Goal: Task Accomplishment & Management: Manage account settings

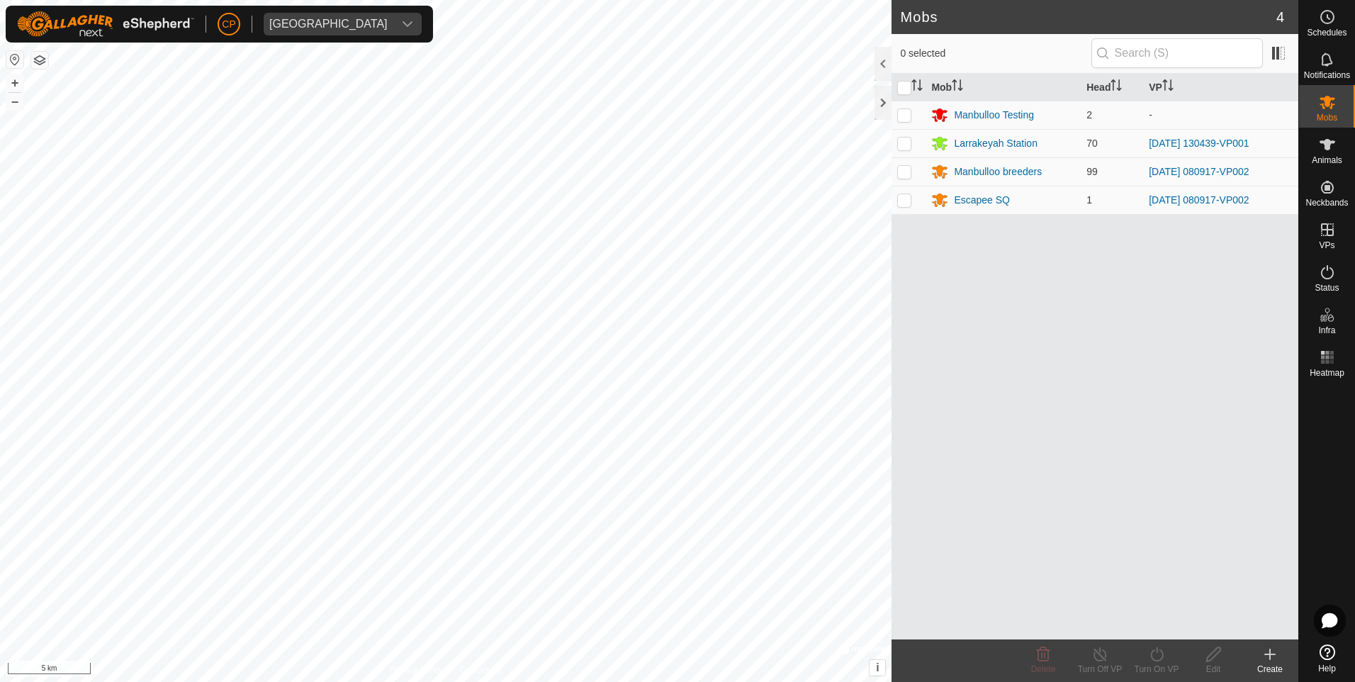
click at [0, 427] on html "CP Manbulloo Station Schedules Notifications Mobs Animals Neckbands VPs Status …" at bounding box center [677, 341] width 1355 height 682
click at [243, 681] on html "CP Manbulloo Station Schedules Notifications Mobs Animals Neckbands VPs Status …" at bounding box center [677, 341] width 1355 height 682
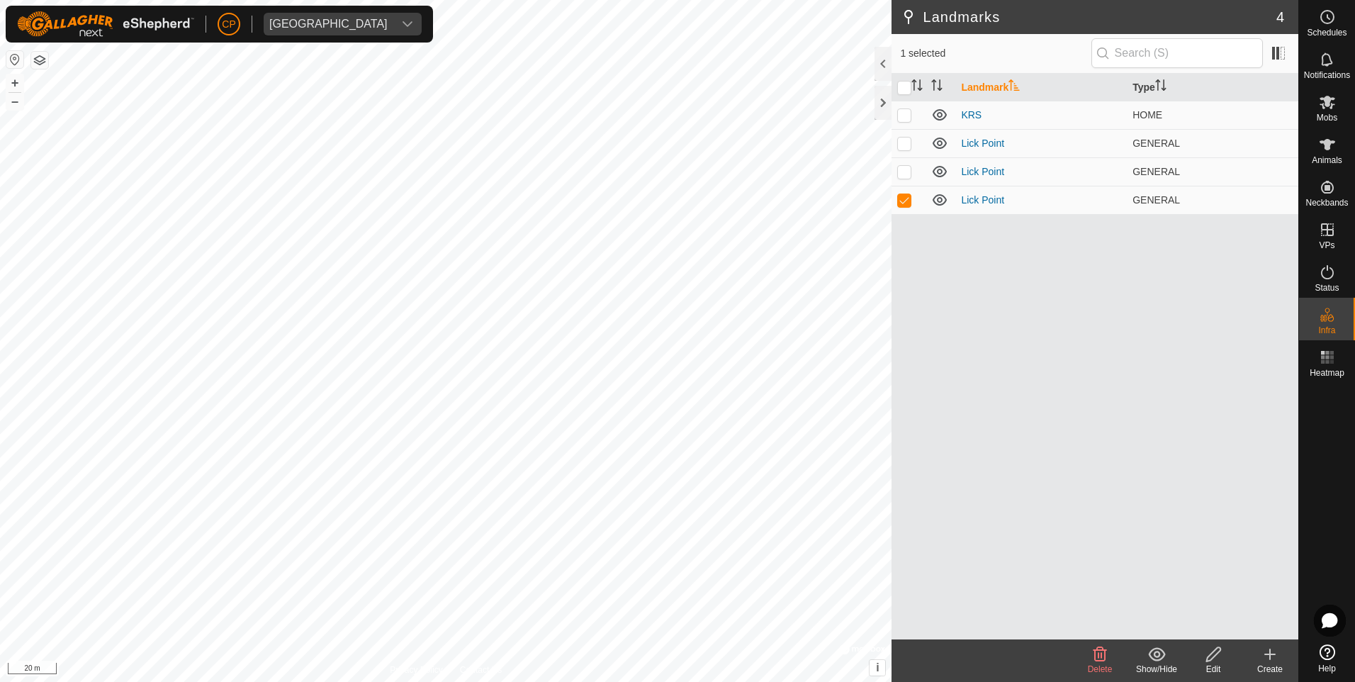
click at [1219, 655] on icon at bounding box center [1214, 654] width 18 height 17
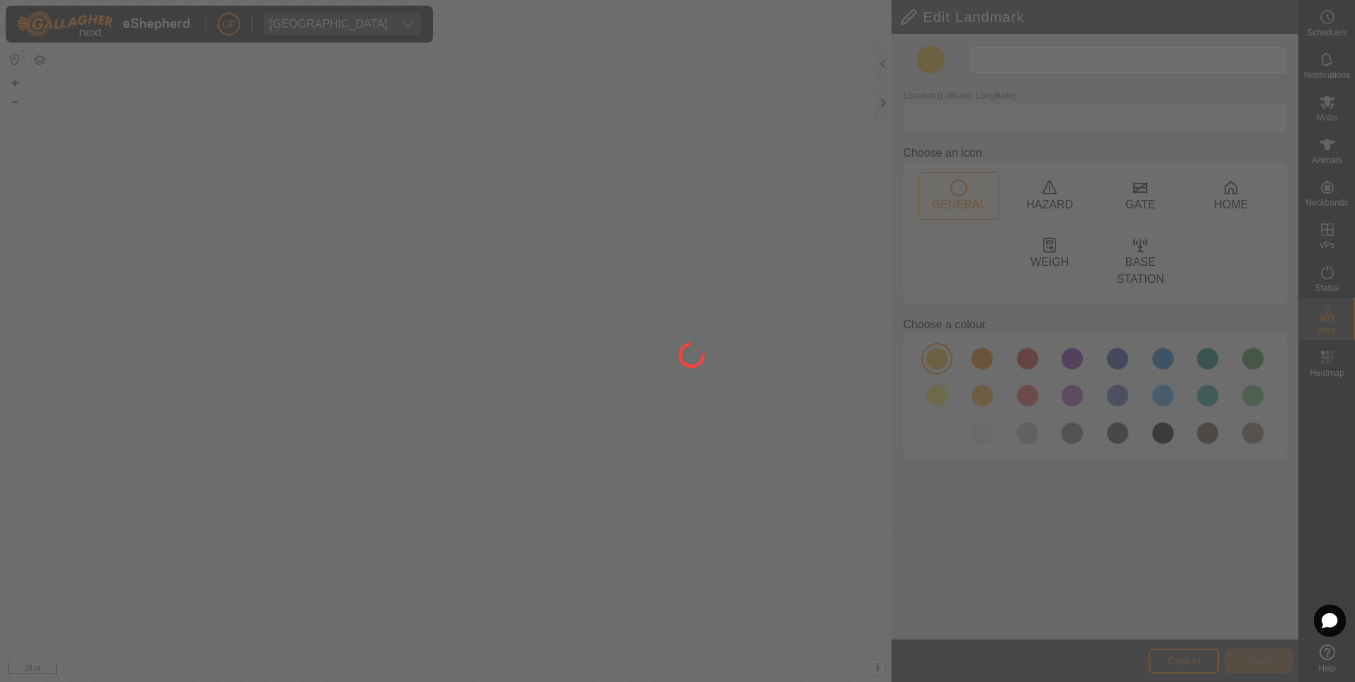
type input "Lick Point"
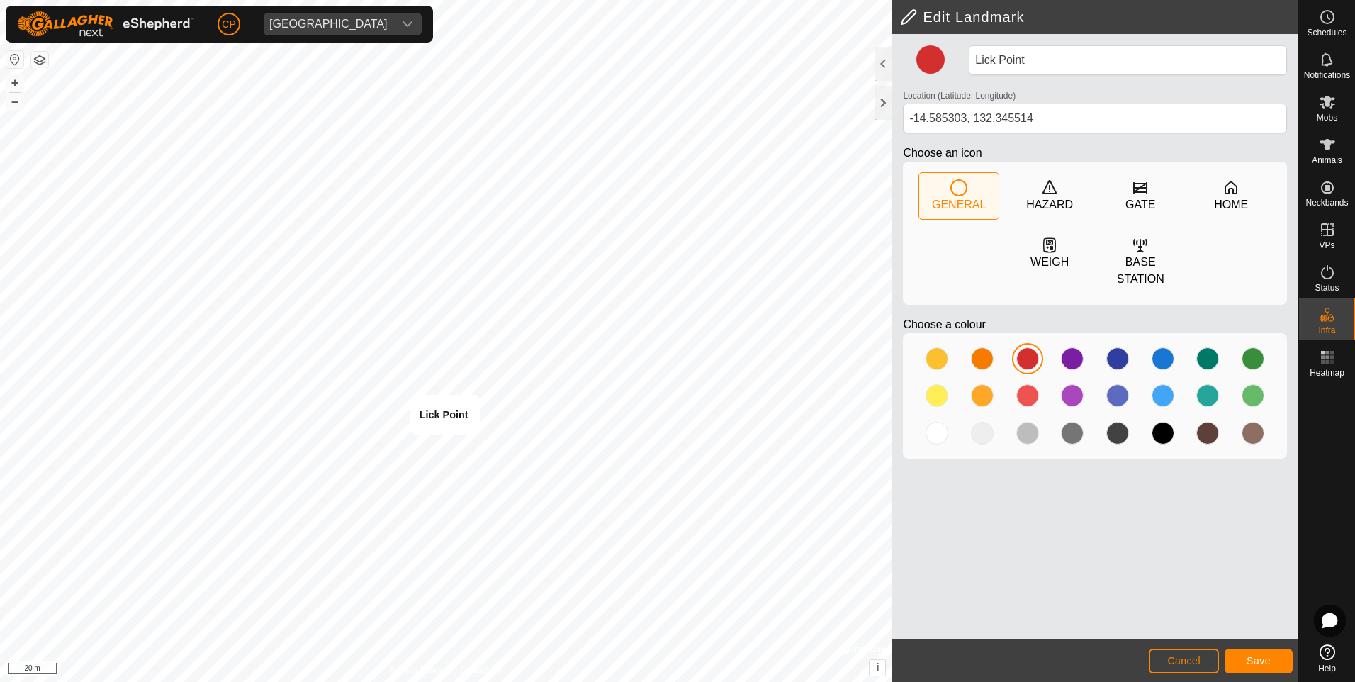
type input "-14.585483, 132.345549"
click at [1271, 666] on button "Save" at bounding box center [1259, 661] width 68 height 25
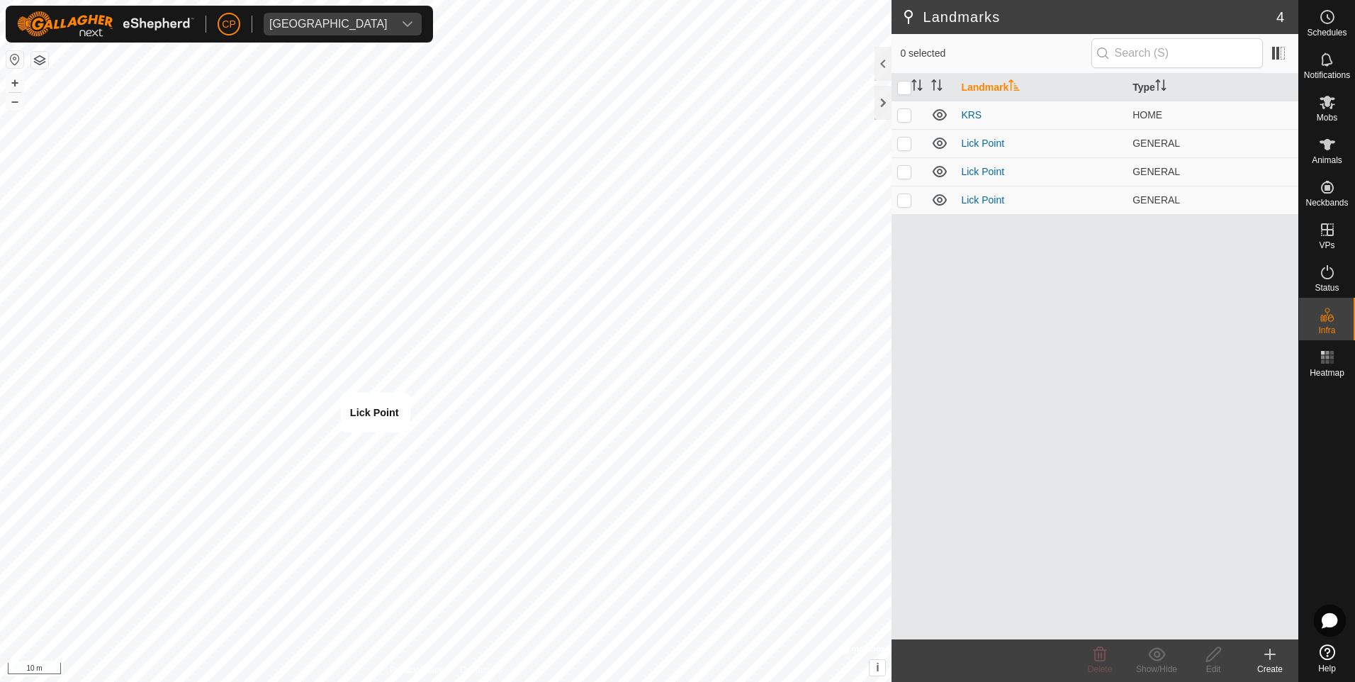
checkbox input "true"
click at [1202, 659] on edit-svg-icon at bounding box center [1213, 654] width 57 height 17
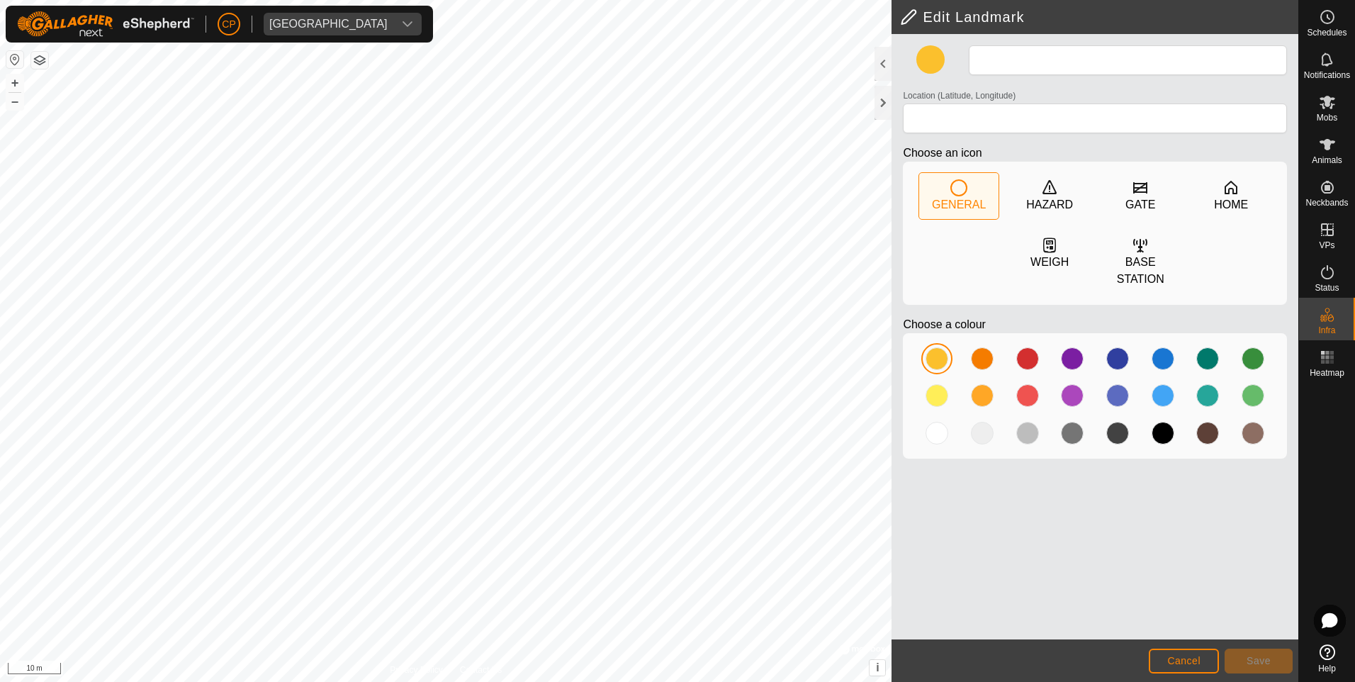
type input "Lick Point"
type input "-14.587956, 132.341917"
click at [1273, 660] on button "Save" at bounding box center [1259, 661] width 68 height 25
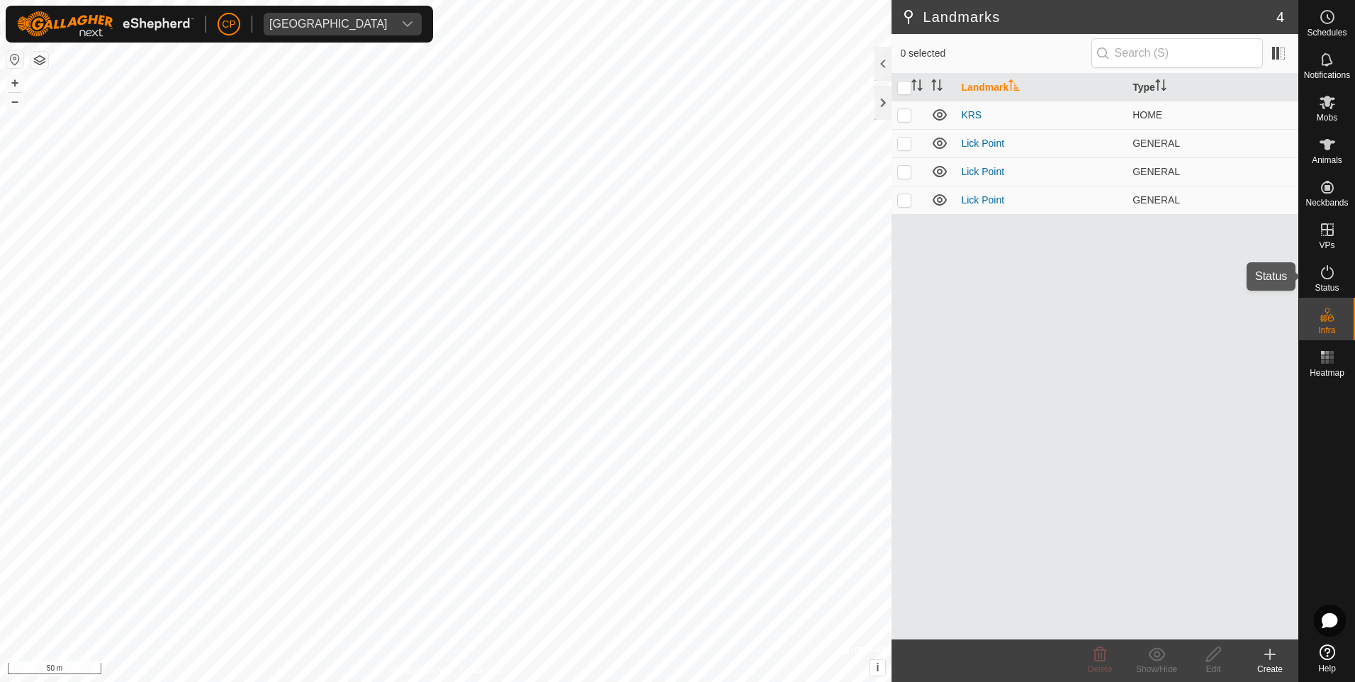
click at [1331, 272] on icon at bounding box center [1327, 272] width 17 height 17
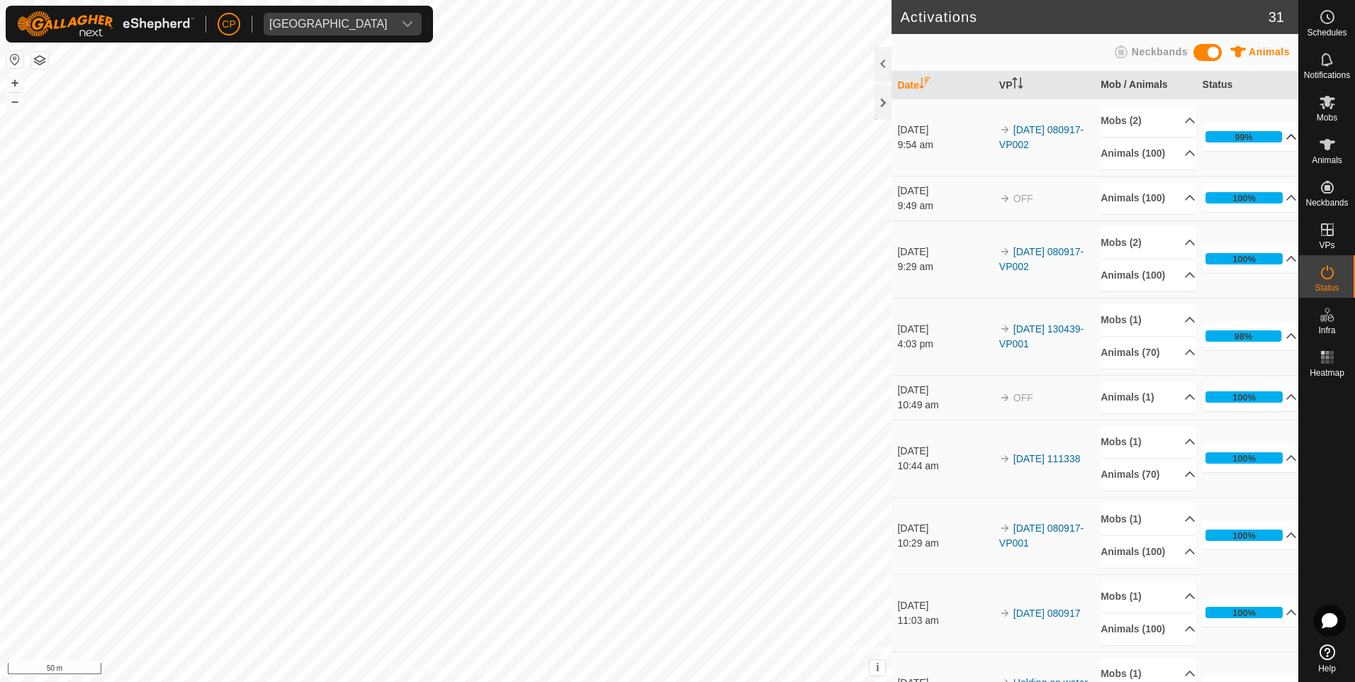
click at [1277, 139] on p-accordion-header "99%" at bounding box center [1250, 137] width 95 height 28
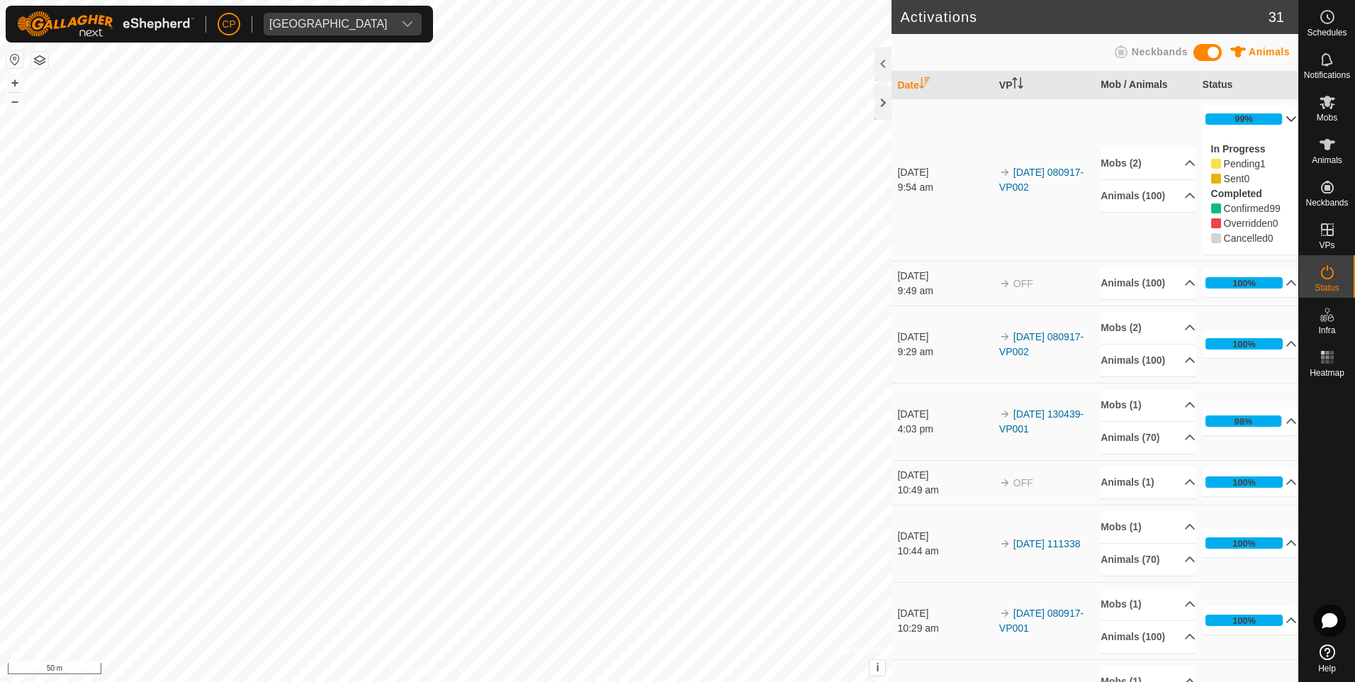
click at [1275, 123] on p-accordion-header "99%" at bounding box center [1250, 119] width 95 height 28
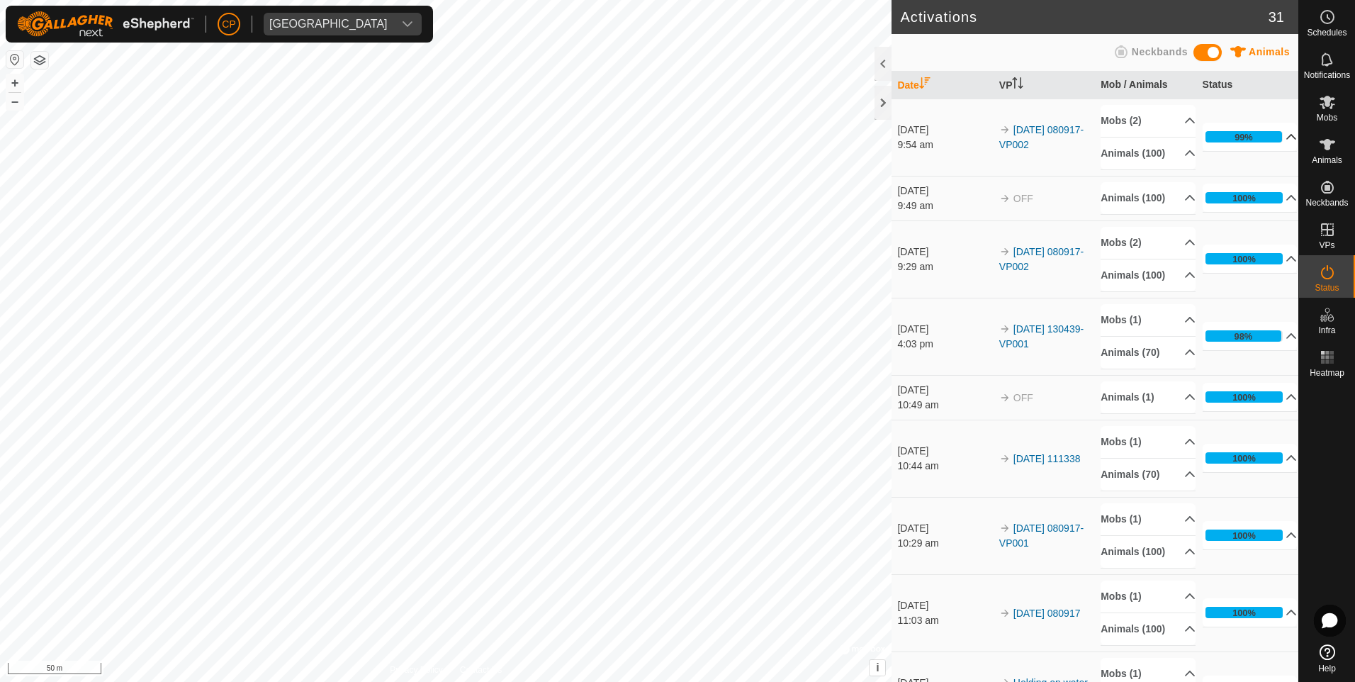
click at [1275, 123] on p-accordion-header "99%" at bounding box center [1250, 137] width 95 height 28
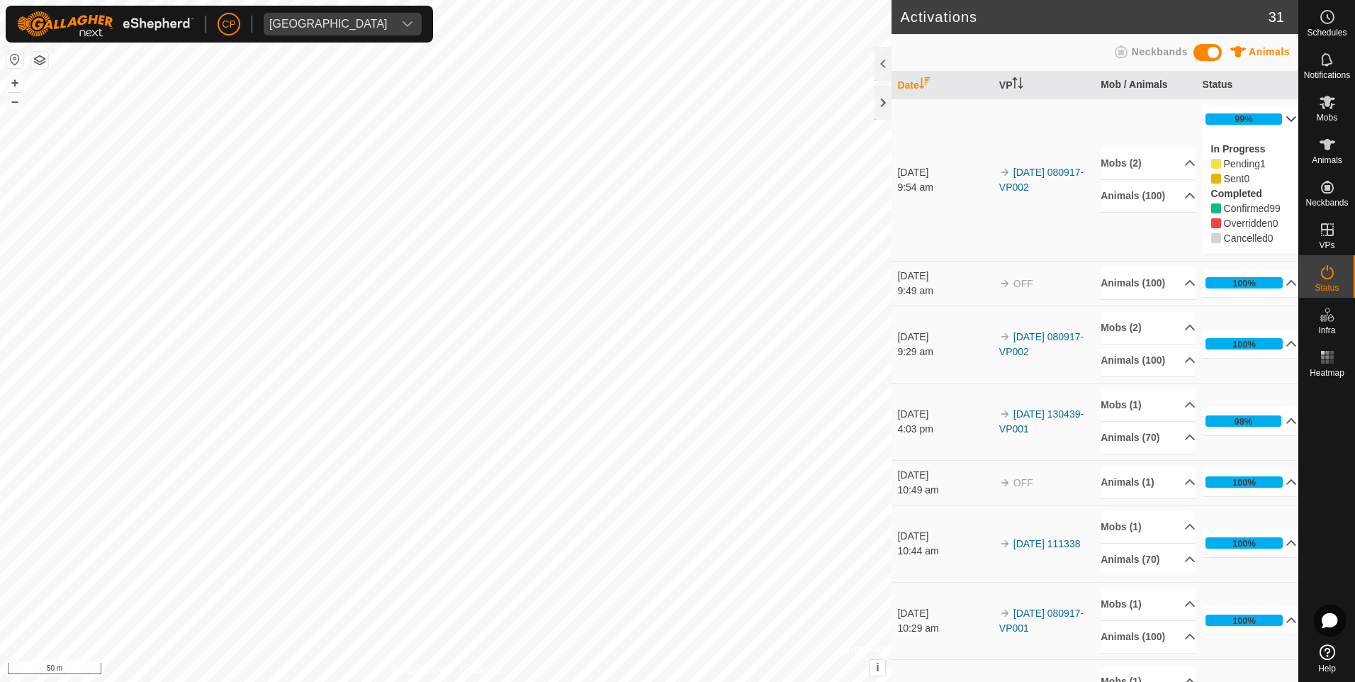
click at [1275, 123] on p-accordion-header "99%" at bounding box center [1250, 119] width 95 height 28
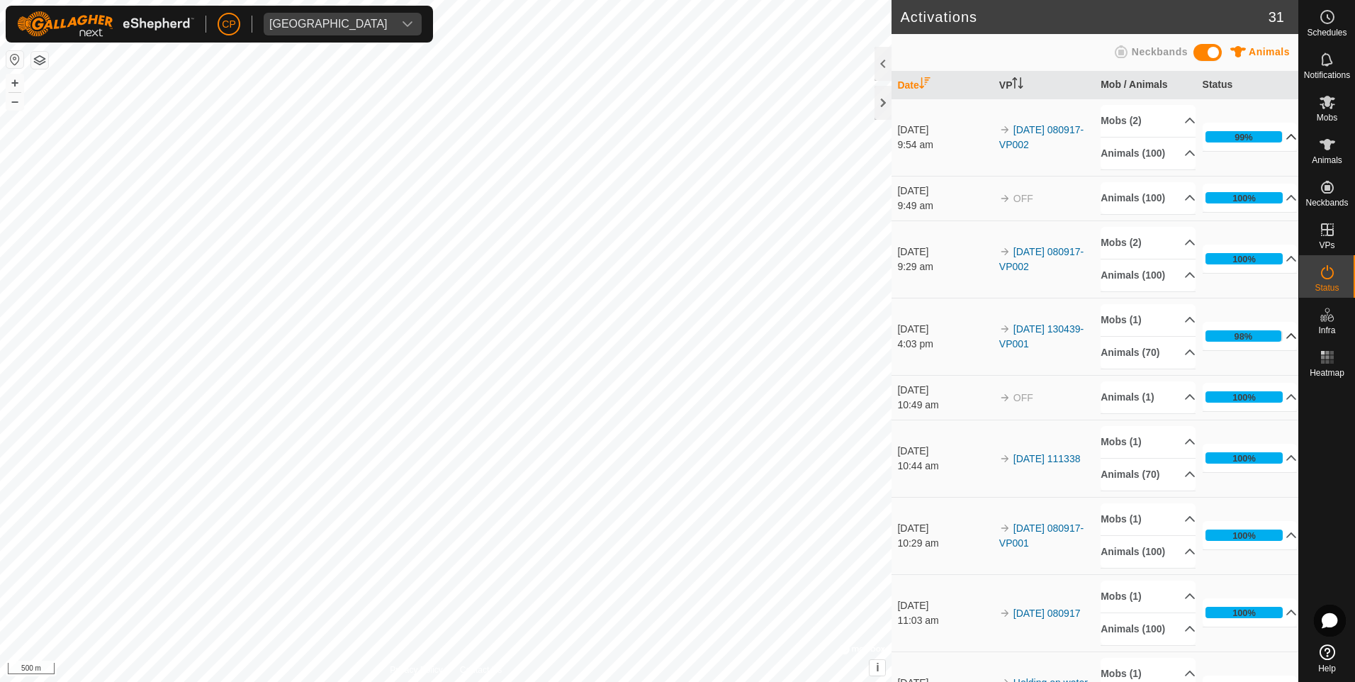
click at [1272, 337] on p-accordion-header "98%" at bounding box center [1250, 336] width 95 height 28
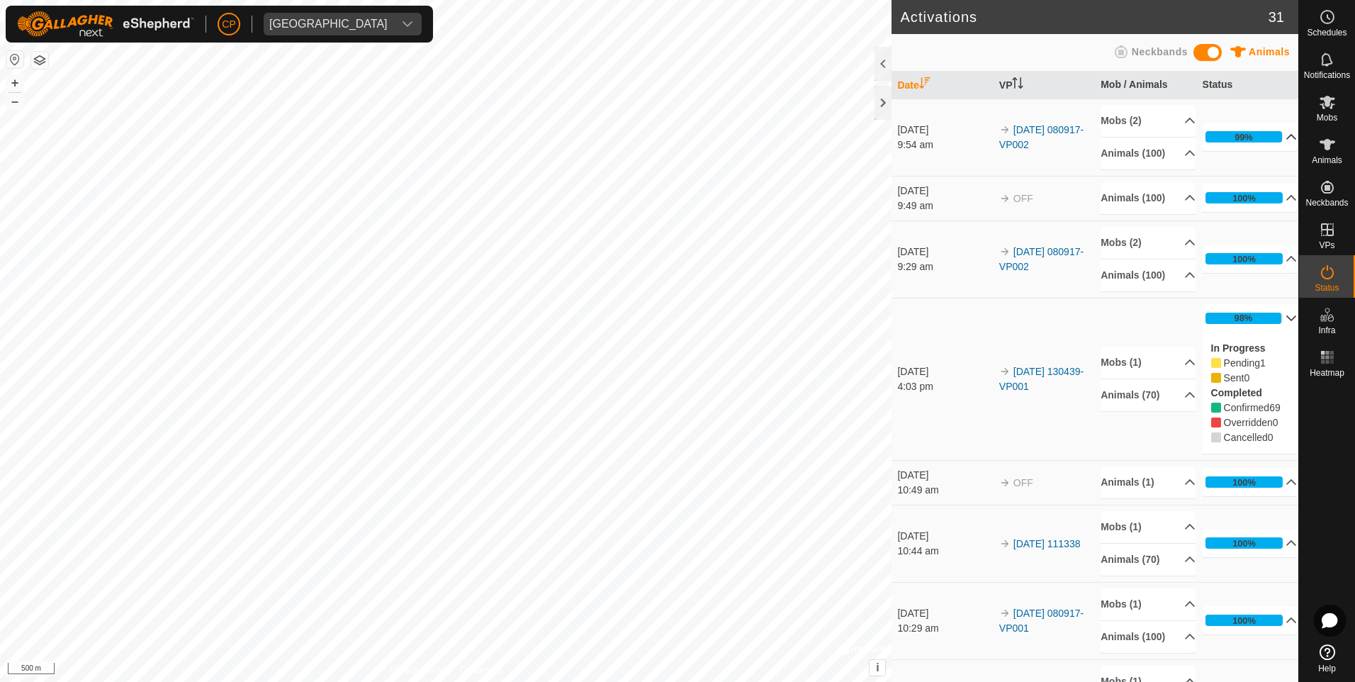
click at [1275, 318] on p-accordion-header "98%" at bounding box center [1250, 318] width 95 height 28
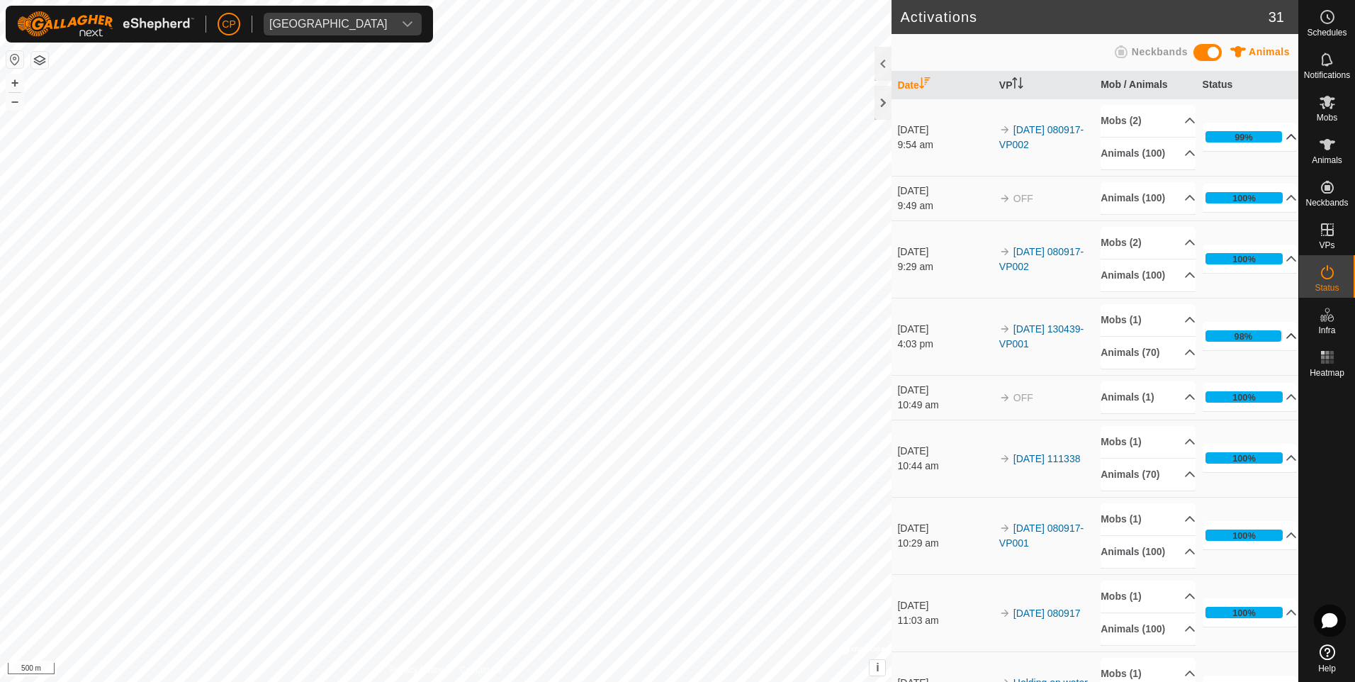
click at [1273, 135] on p-accordion-header "99%" at bounding box center [1250, 137] width 95 height 28
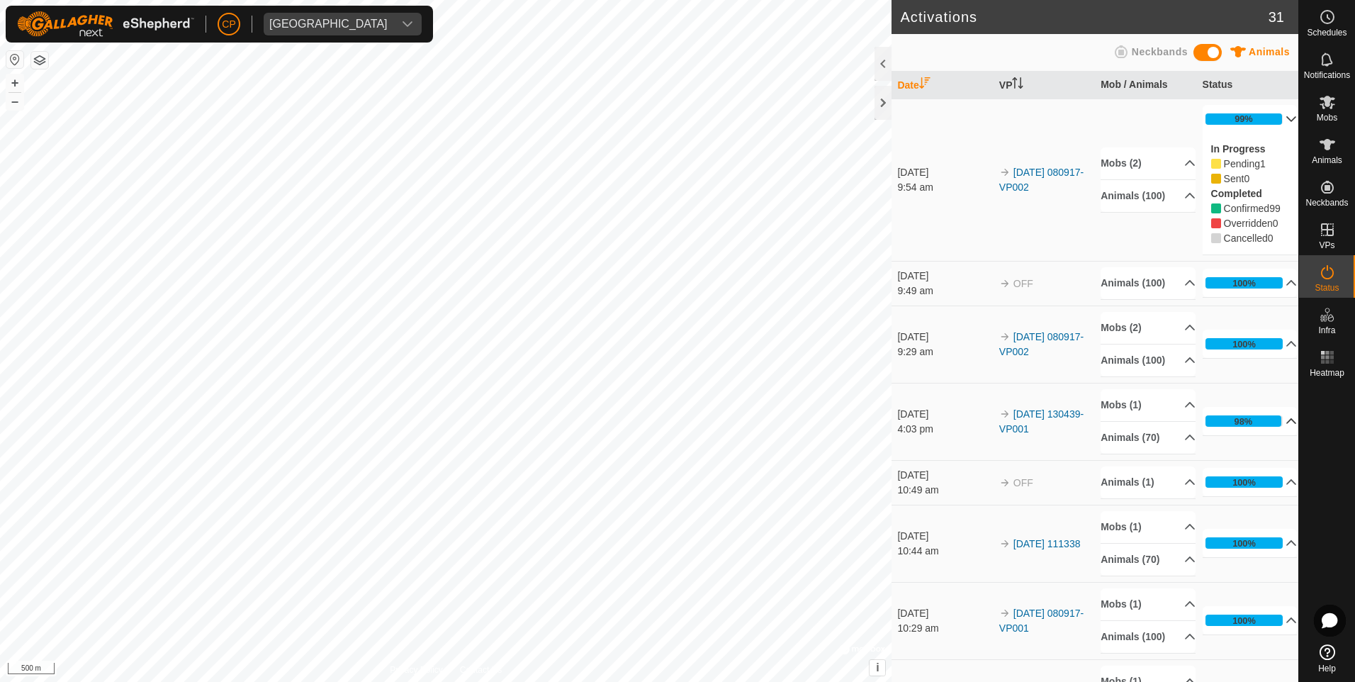
click at [1275, 123] on p-accordion-header "99%" at bounding box center [1250, 119] width 95 height 28
